Goal: Consume media (video, audio)

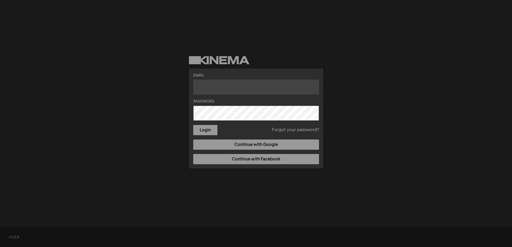
click at [230, 85] on input "text" at bounding box center [256, 86] width 126 height 15
type input "[PERSON_NAME][EMAIL_ADDRESS][PERSON_NAME][DOMAIN_NAME]"
click at [193, 125] on button "Login" at bounding box center [205, 130] width 24 height 10
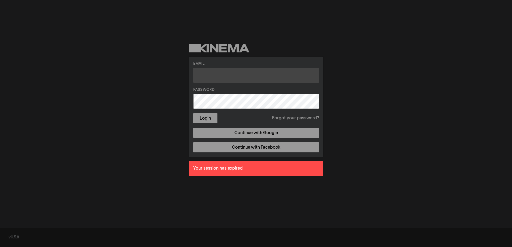
click at [261, 82] on input "text" at bounding box center [256, 75] width 126 height 15
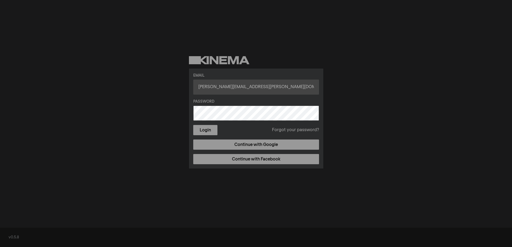
type input "[PERSON_NAME][EMAIL_ADDRESS][PERSON_NAME][DOMAIN_NAME]"
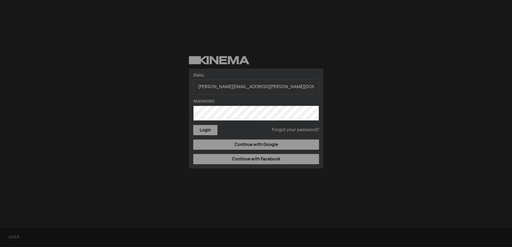
click at [193, 125] on button "Login" at bounding box center [205, 130] width 24 height 10
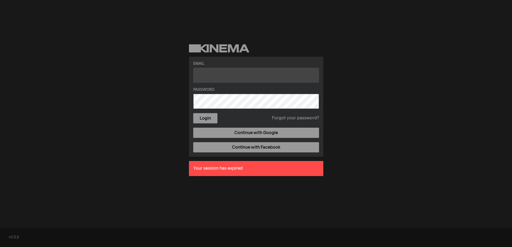
click at [230, 71] on input "text" at bounding box center [256, 75] width 126 height 15
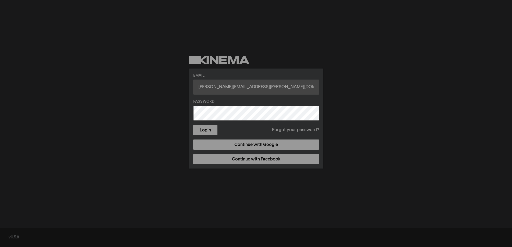
type input "[PERSON_NAME][EMAIL_ADDRESS][PERSON_NAME][DOMAIN_NAME]"
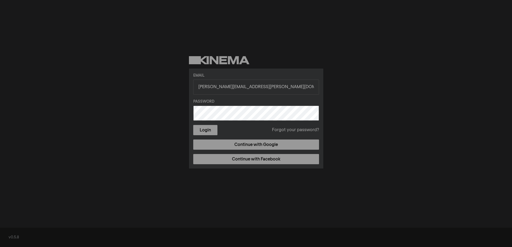
click at [193, 125] on button "Login" at bounding box center [205, 130] width 24 height 10
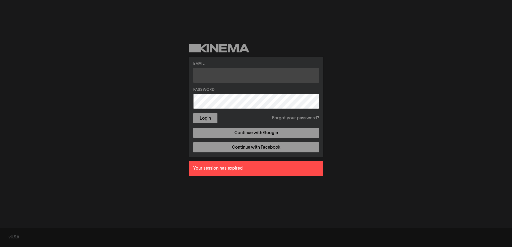
click at [227, 79] on input "text" at bounding box center [256, 75] width 126 height 15
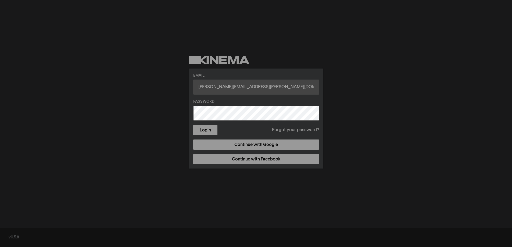
type input "[PERSON_NAME][EMAIL_ADDRESS][PERSON_NAME][DOMAIN_NAME]"
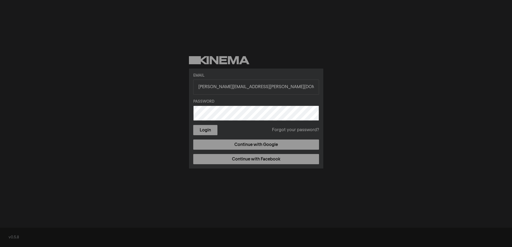
click at [193, 125] on button "Login" at bounding box center [205, 130] width 24 height 10
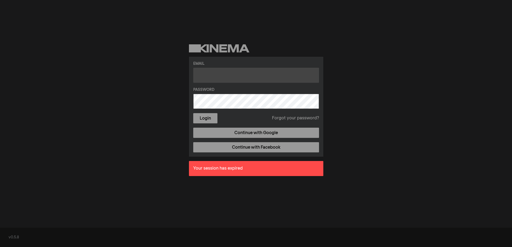
click at [217, 69] on input "text" at bounding box center [256, 75] width 126 height 15
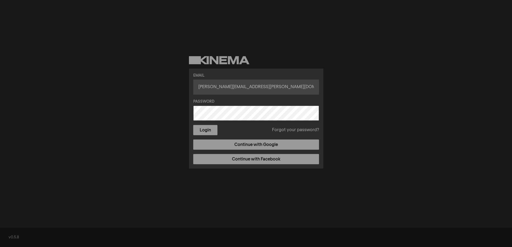
type input "[PERSON_NAME][EMAIL_ADDRESS][PERSON_NAME][DOMAIN_NAME]"
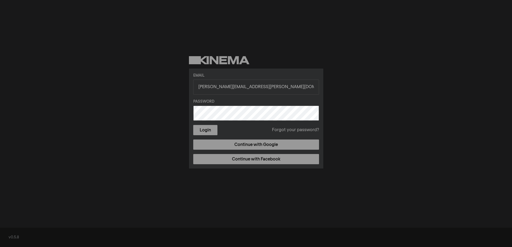
click at [193, 125] on button "Login" at bounding box center [205, 130] width 24 height 10
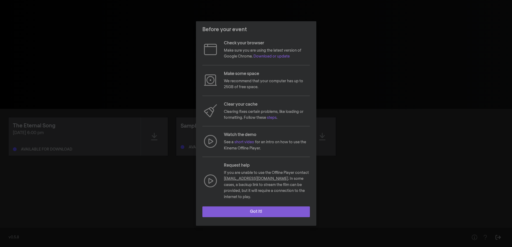
click at [285, 211] on button "Got it!" at bounding box center [255, 211] width 107 height 11
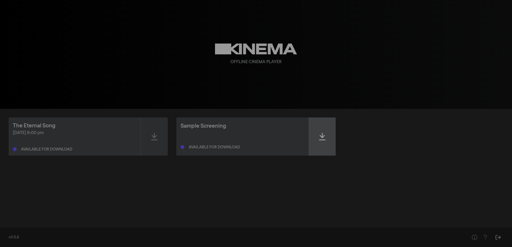
click at [323, 139] on icon at bounding box center [322, 136] width 6 height 9
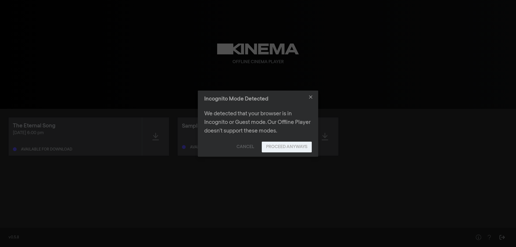
click at [284, 147] on button "Proceed Anyways" at bounding box center [287, 147] width 50 height 11
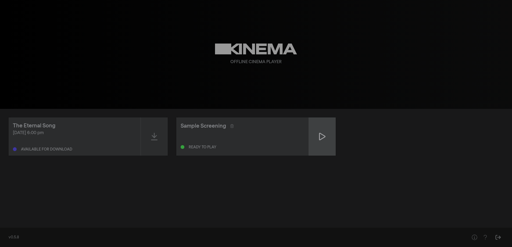
click at [322, 146] on div at bounding box center [322, 136] width 27 height 38
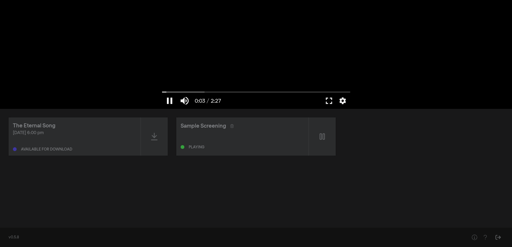
click at [168, 100] on button "pause" at bounding box center [169, 101] width 15 height 16
type input "3.566409"
click at [343, 100] on button "settings" at bounding box center [342, 101] width 12 height 16
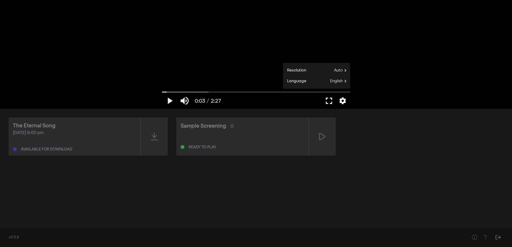
click at [343, 100] on button "settings" at bounding box center [342, 101] width 12 height 16
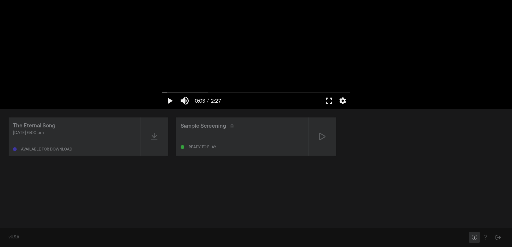
click at [473, 236] on icon "Help" at bounding box center [474, 236] width 7 height 5
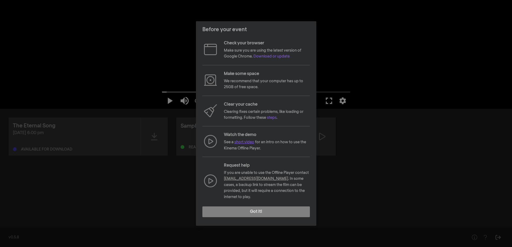
click at [243, 144] on link "short video" at bounding box center [244, 142] width 20 height 4
